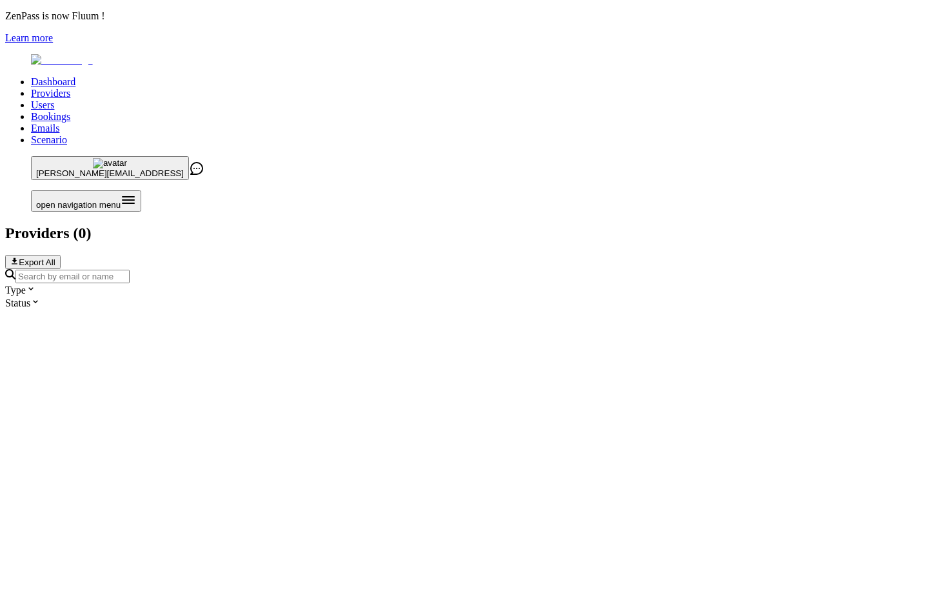
click at [130, 270] on input "Search by email or name" at bounding box center [72, 277] width 114 height 14
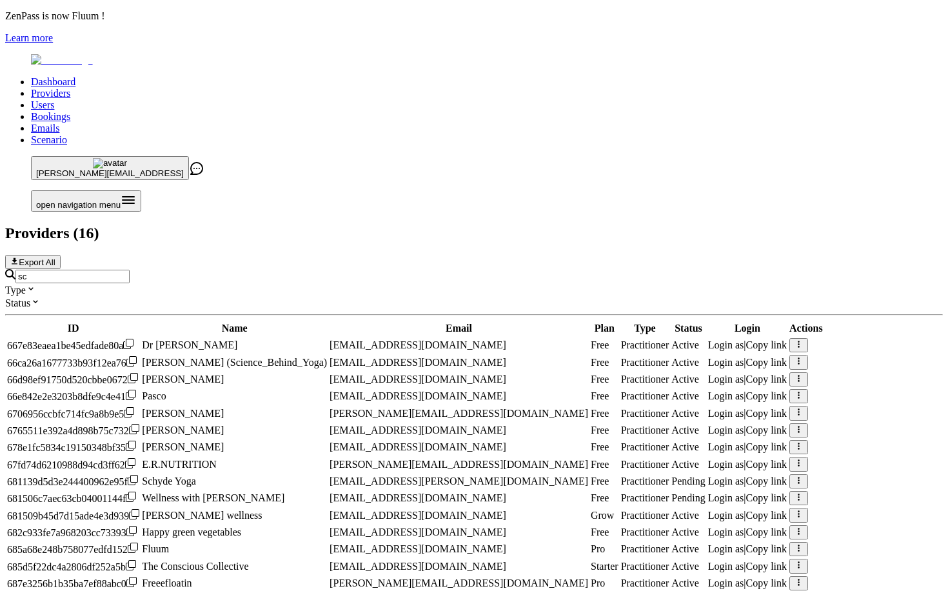
scroll to position [269, 0]
type input "sc"
click at [736, 592] on span "Login as" at bounding box center [726, 599] width 36 height 11
click at [726, 543] on span "Login as" at bounding box center [726, 548] width 36 height 11
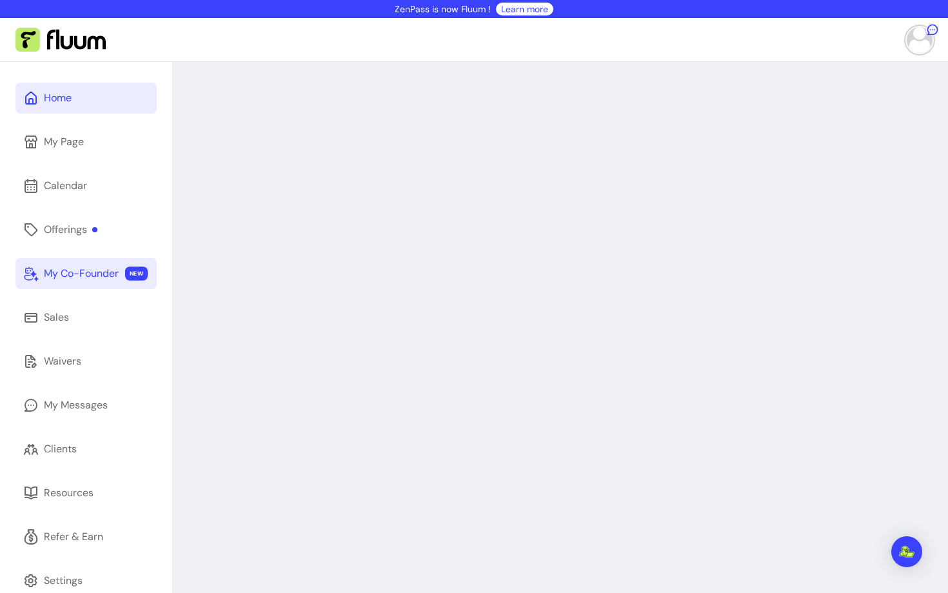
click at [54, 267] on div "My Co-Founder" at bounding box center [81, 273] width 75 height 15
